Goal: Contribute content

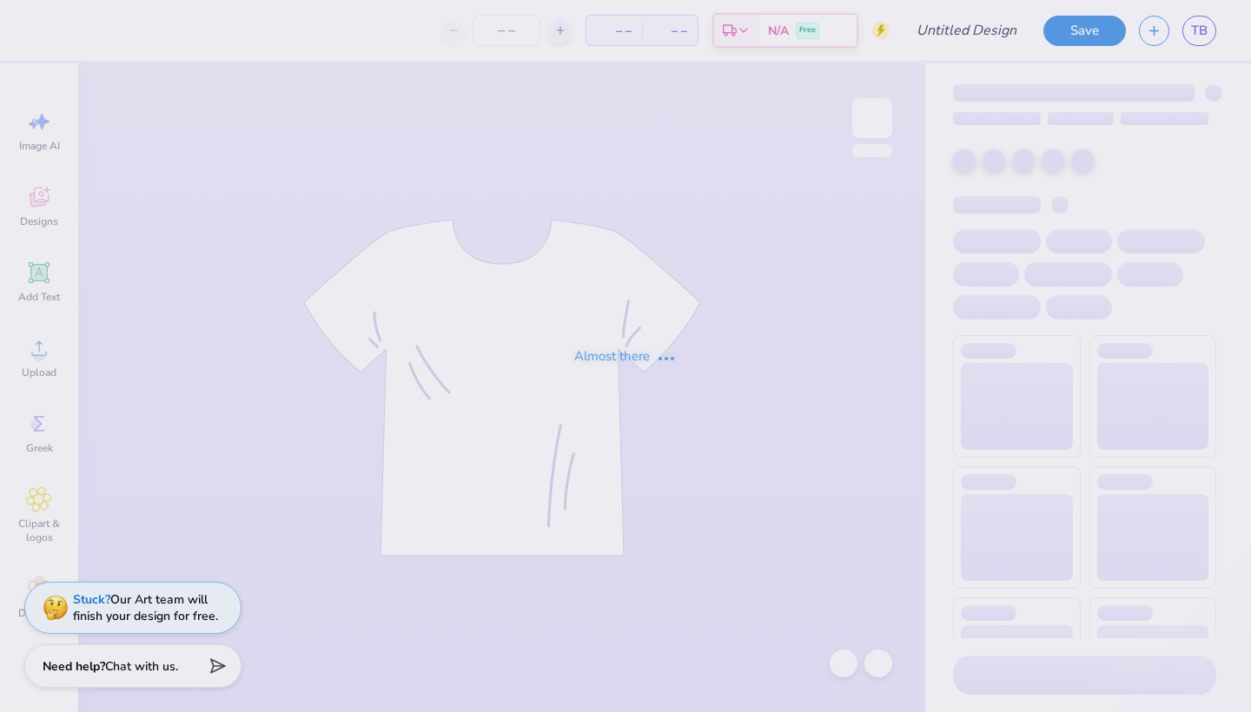
type input "Quick bid day mockup"
type input "290"
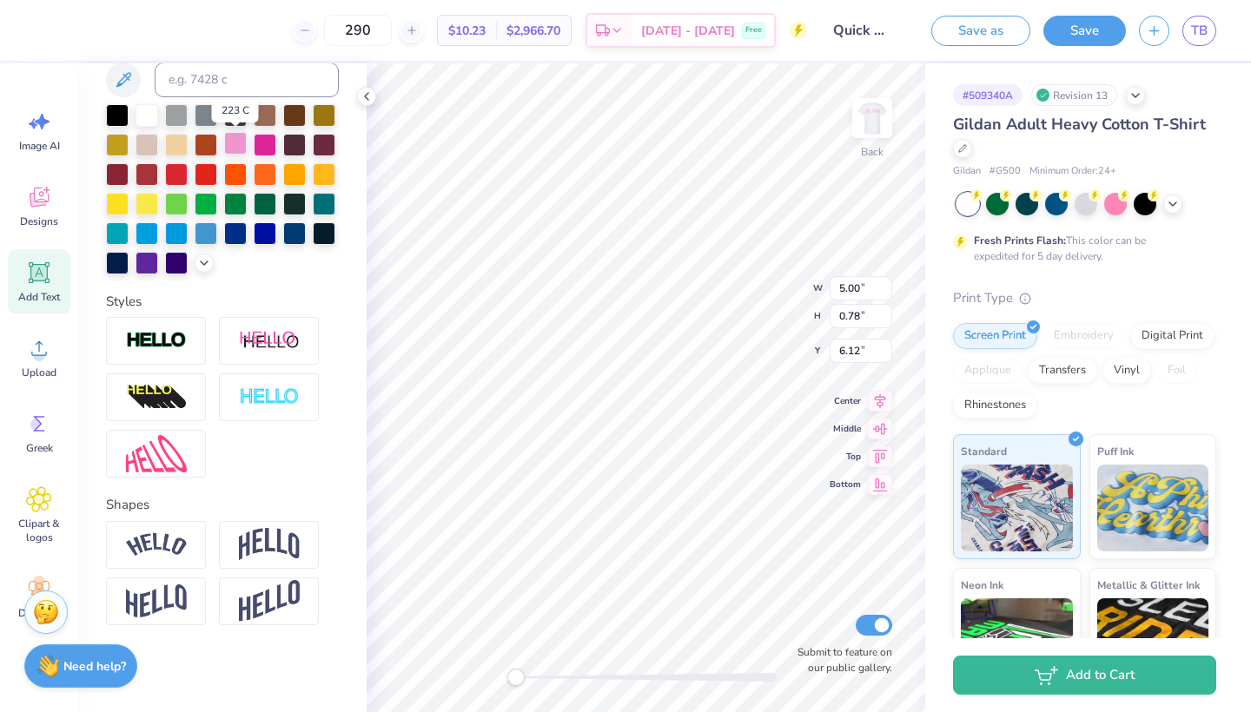
scroll to position [367, 0]
click at [176, 545] on img at bounding box center [156, 544] width 61 height 23
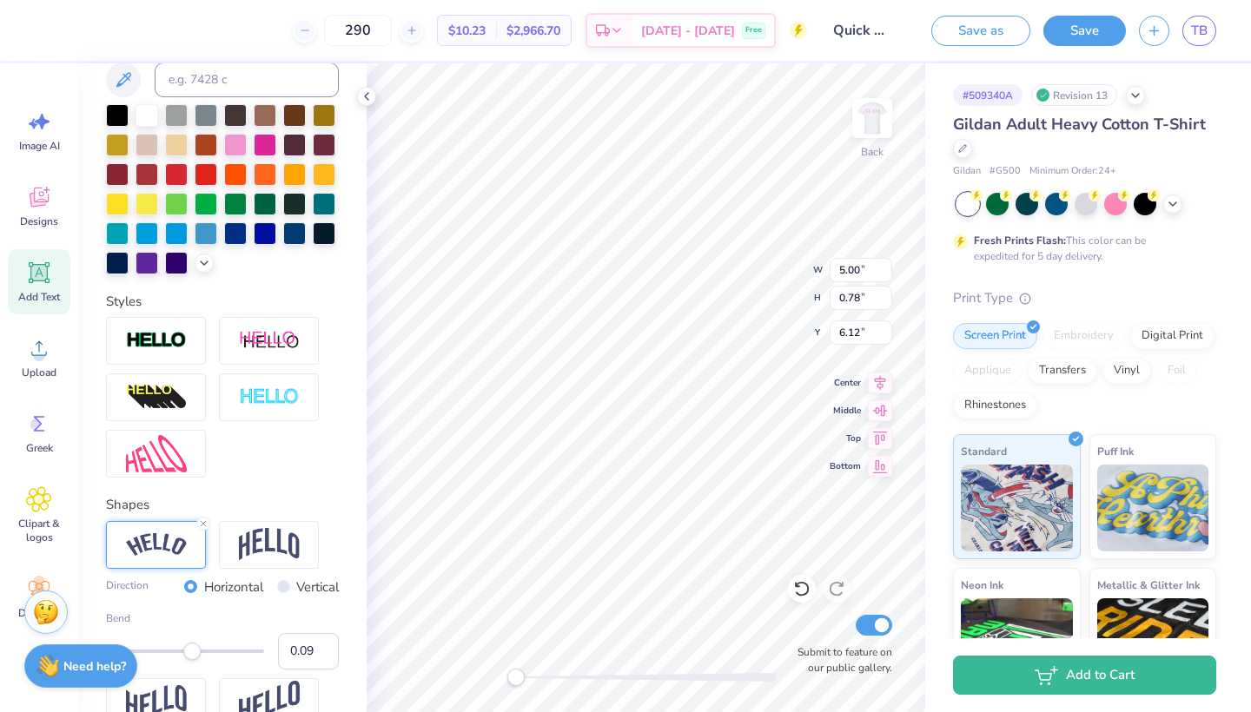
type input "0.08"
drag, startPoint x: 228, startPoint y: 658, endPoint x: 192, endPoint y: 659, distance: 35.7
click at [192, 659] on div "Accessibility label" at bounding box center [190, 651] width 17 height 17
type input "0.08"
click at [321, 658] on input "0.08" at bounding box center [308, 651] width 61 height 36
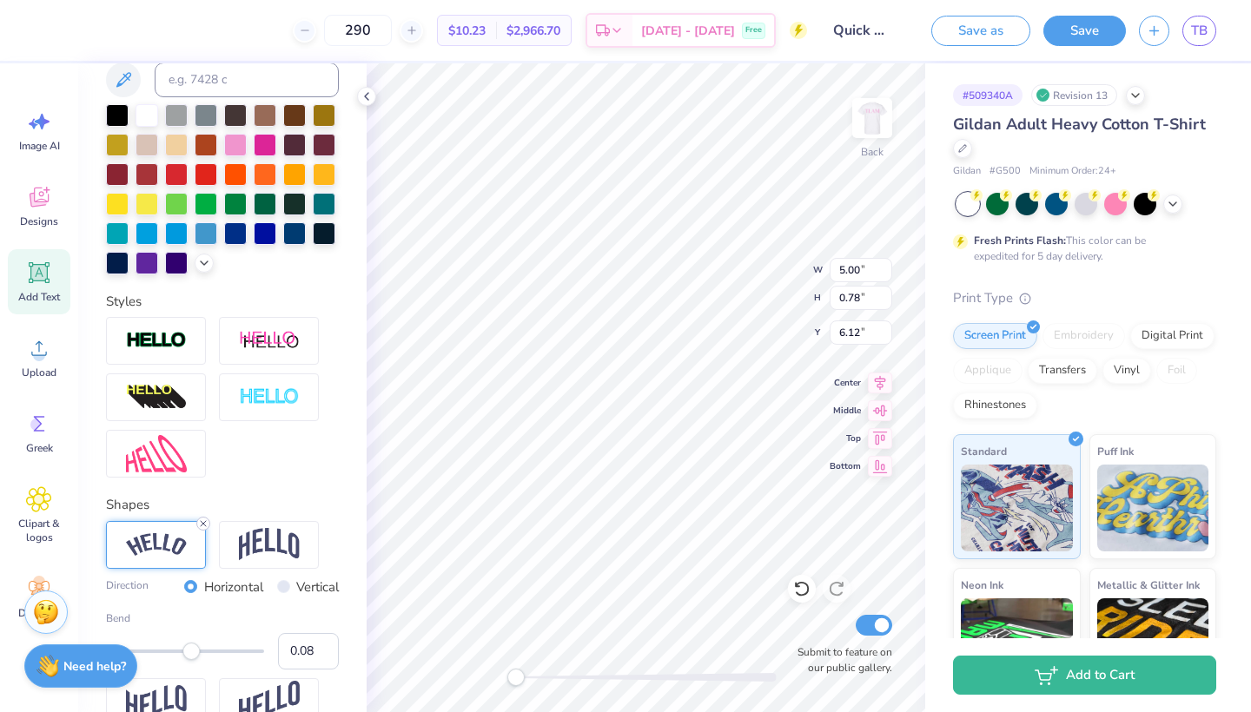
click at [205, 524] on icon at bounding box center [203, 524] width 10 height 10
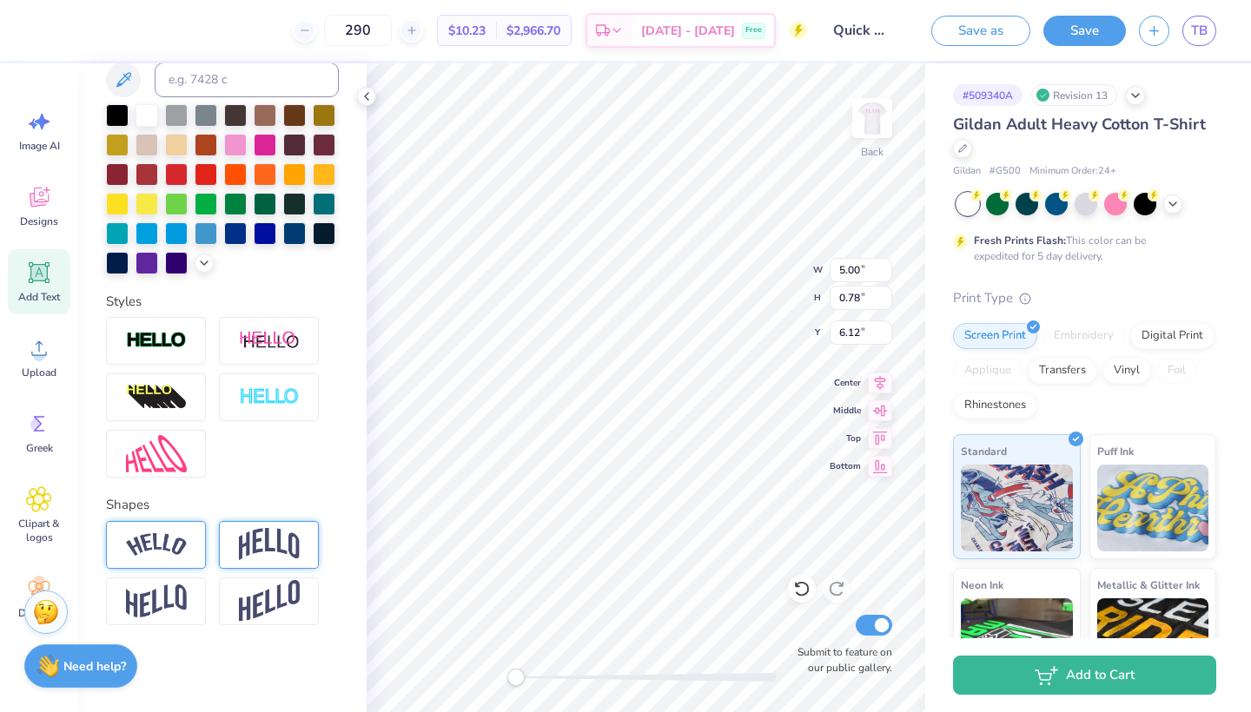
click at [298, 543] on img at bounding box center [269, 544] width 61 height 33
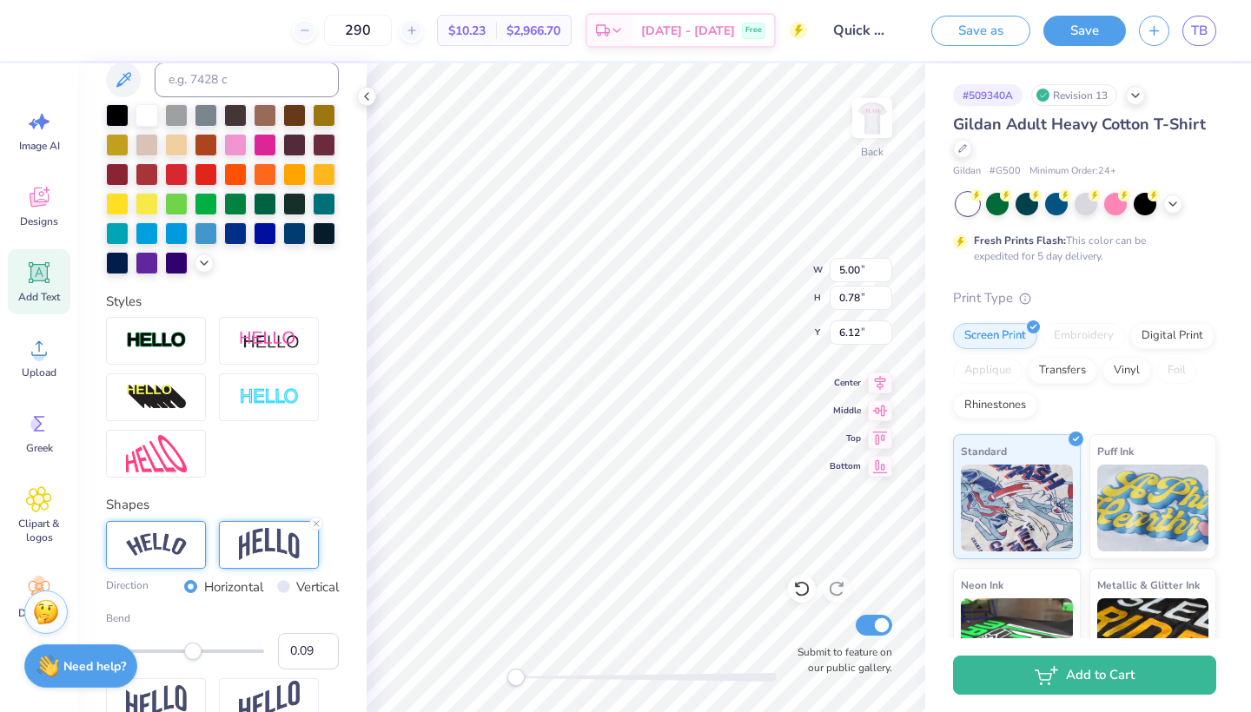
type input "0.08"
drag, startPoint x: 223, startPoint y: 652, endPoint x: 191, endPoint y: 664, distance: 34.1
click at [191, 664] on div "Bend 0.08" at bounding box center [222, 640] width 233 height 59
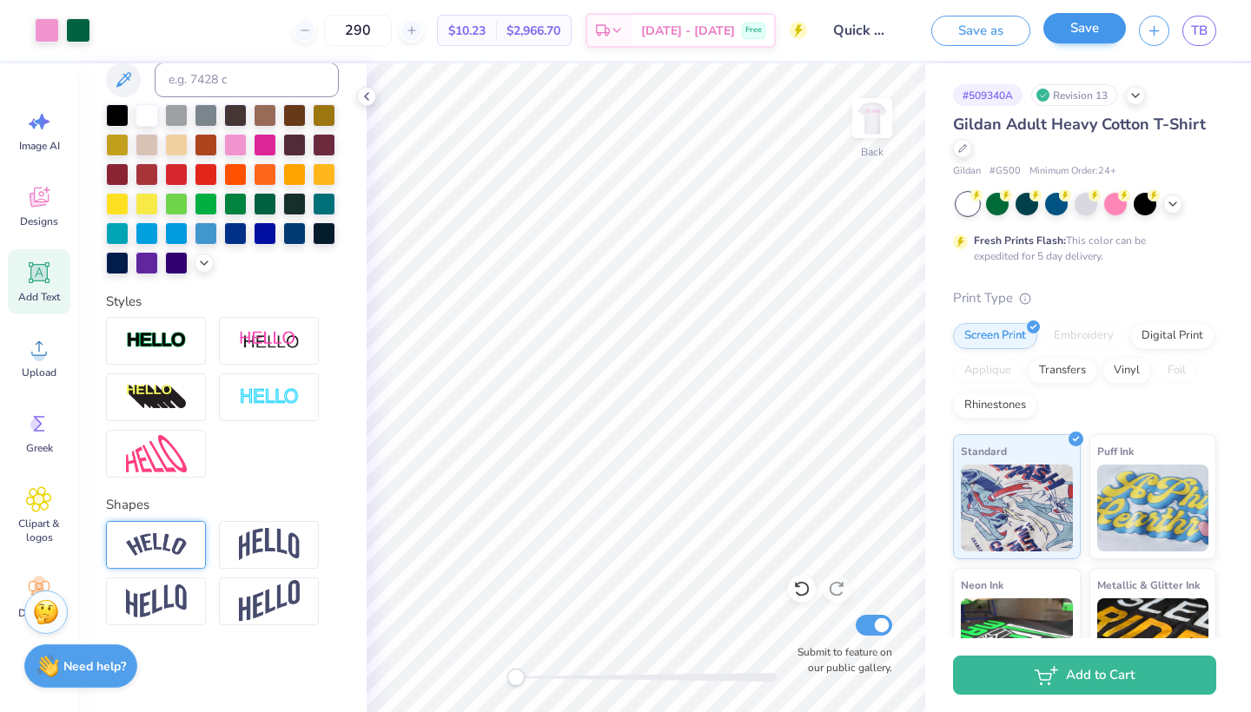
click at [1088, 36] on button "Save" at bounding box center [1084, 28] width 83 height 30
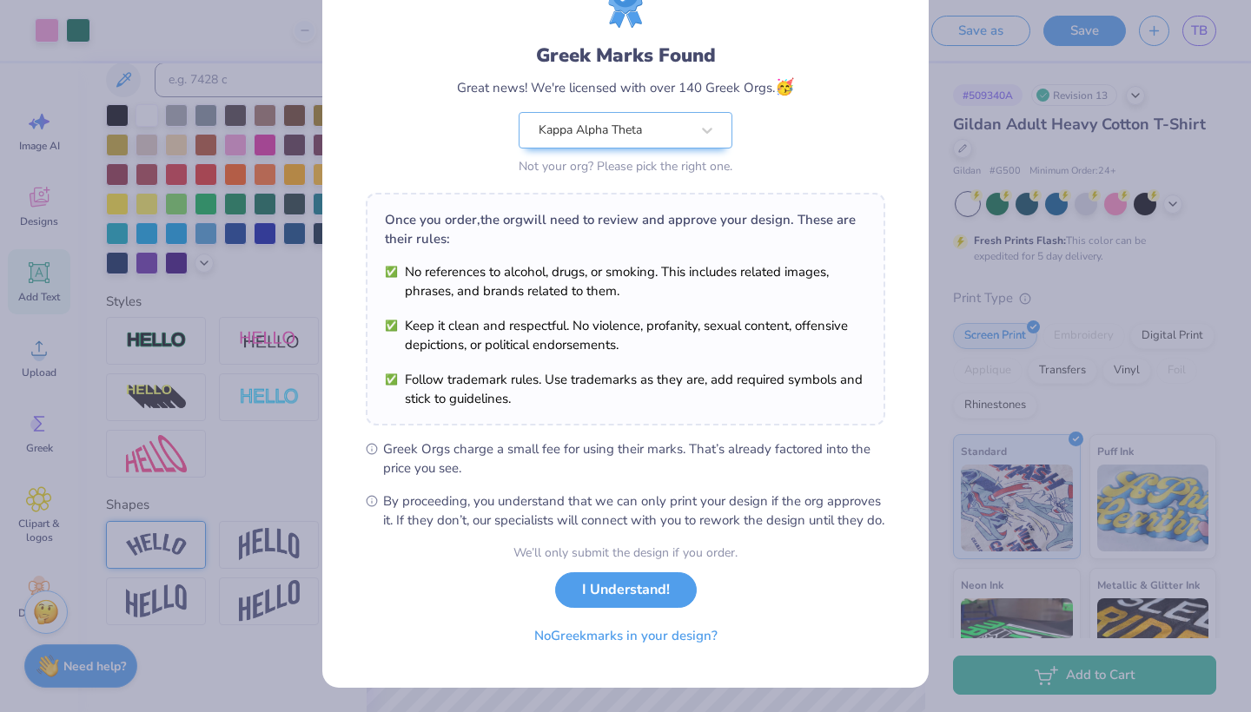
scroll to position [101, 0]
click at [635, 593] on button "I Understand!" at bounding box center [626, 586] width 142 height 36
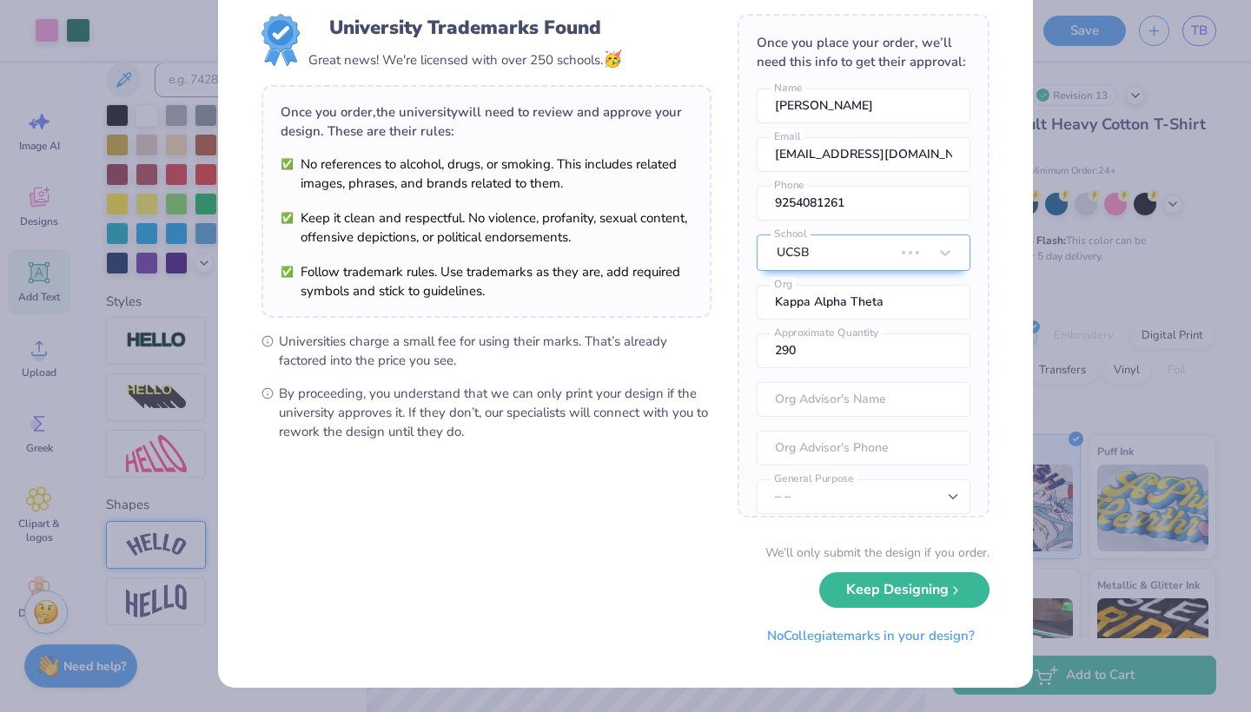
scroll to position [0, 0]
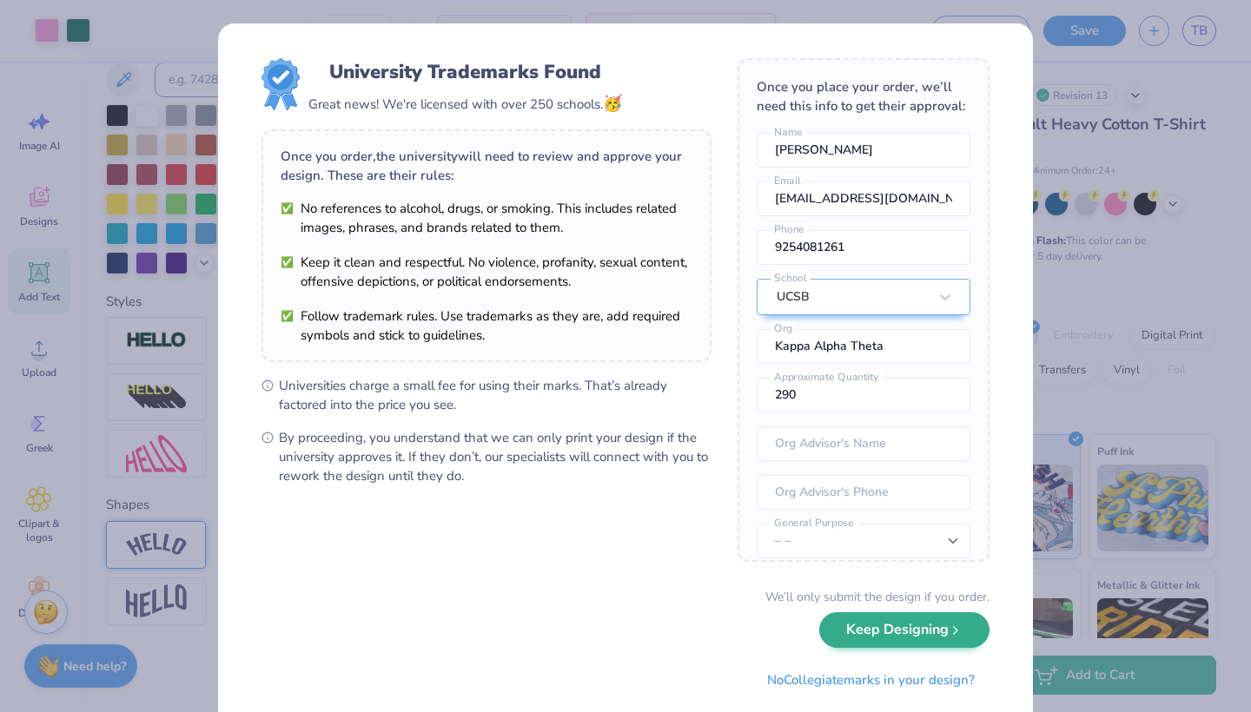
click at [930, 645] on button "Keep Designing" at bounding box center [904, 630] width 170 height 36
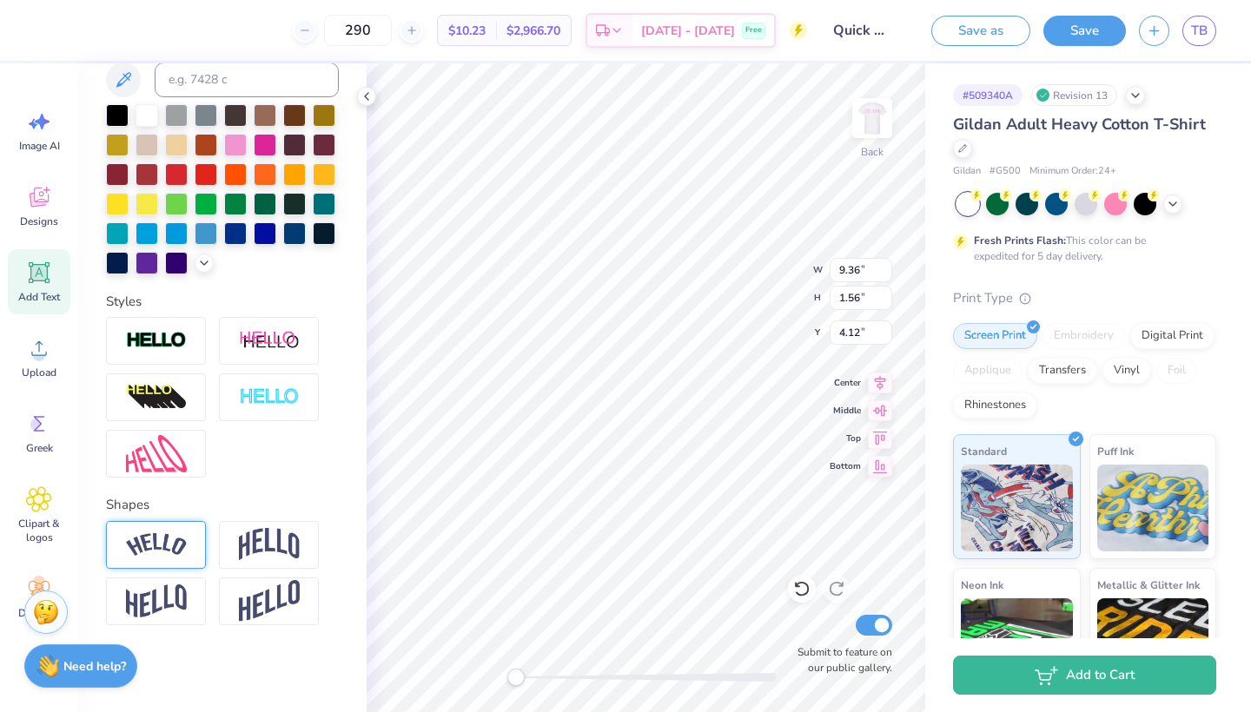
click at [351, 469] on div "Personalized Names Personalized Numbers Text Tool Add Font Font Testimonia Swit…" at bounding box center [222, 387] width 288 height 649
click at [1095, 36] on button "Save" at bounding box center [1084, 28] width 83 height 30
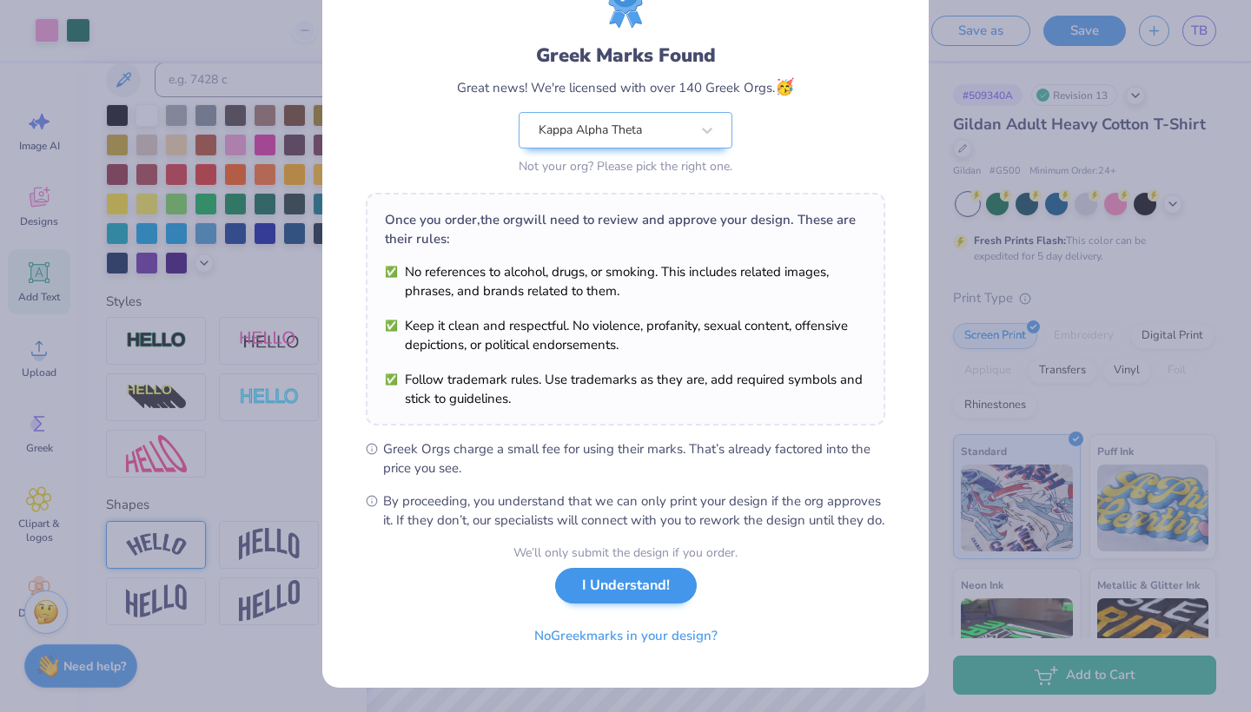
scroll to position [101, 0]
click at [625, 591] on button "I Understand!" at bounding box center [626, 586] width 142 height 36
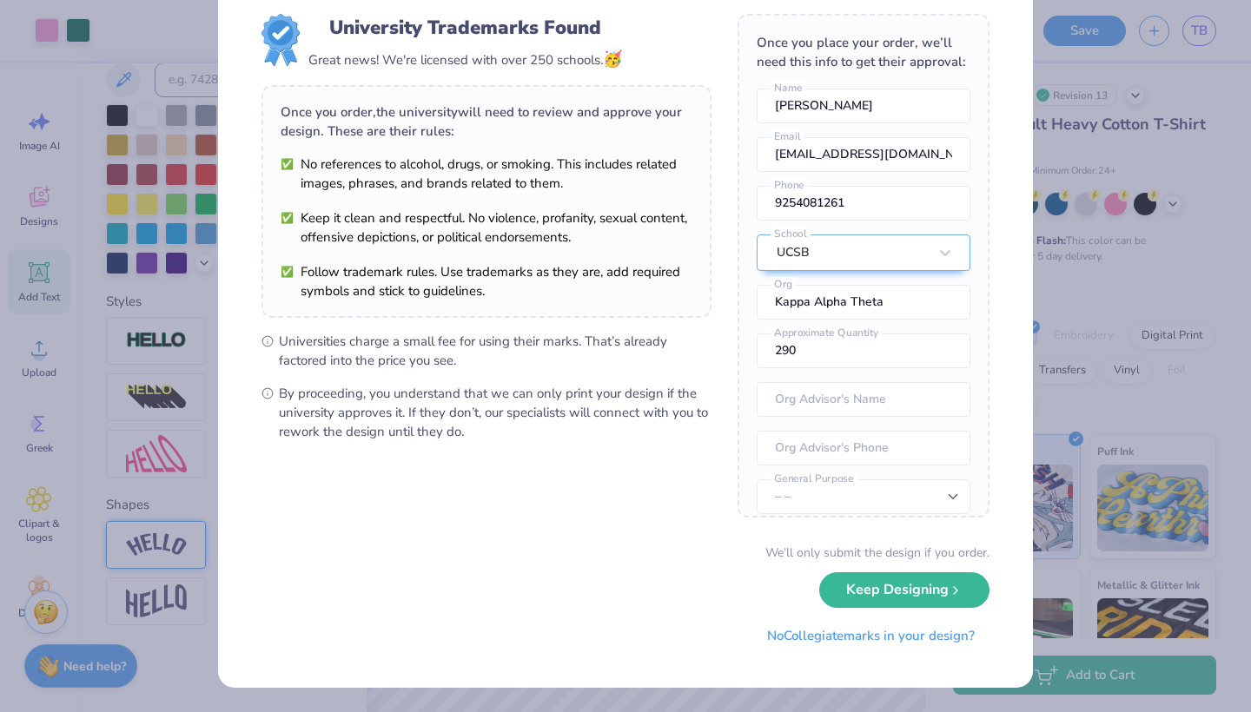
scroll to position [0, 0]
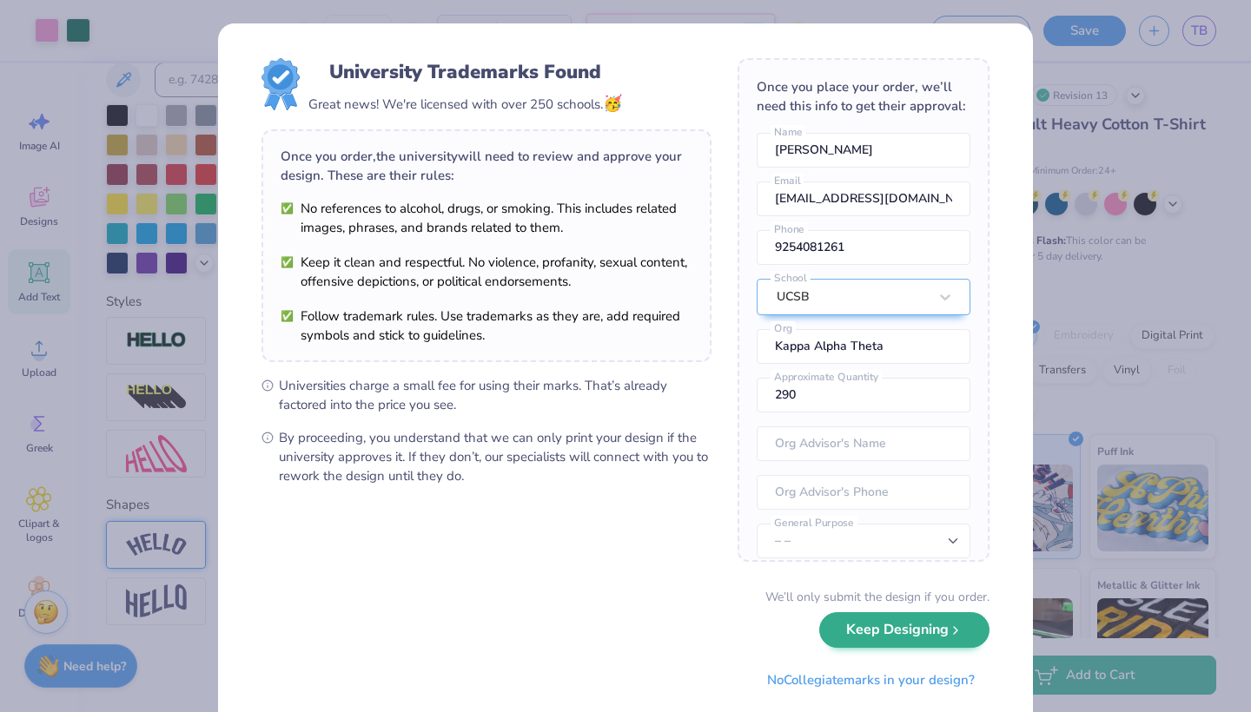
click at [930, 638] on button "Keep Designing" at bounding box center [904, 630] width 170 height 36
